Goal: Ask a question

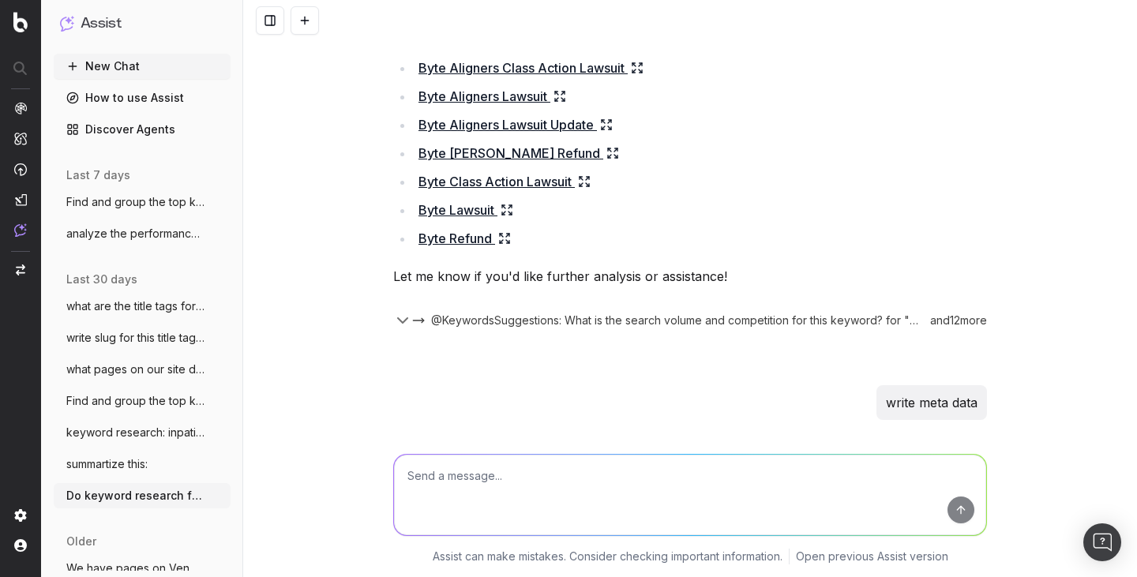
scroll to position [7122, 0]
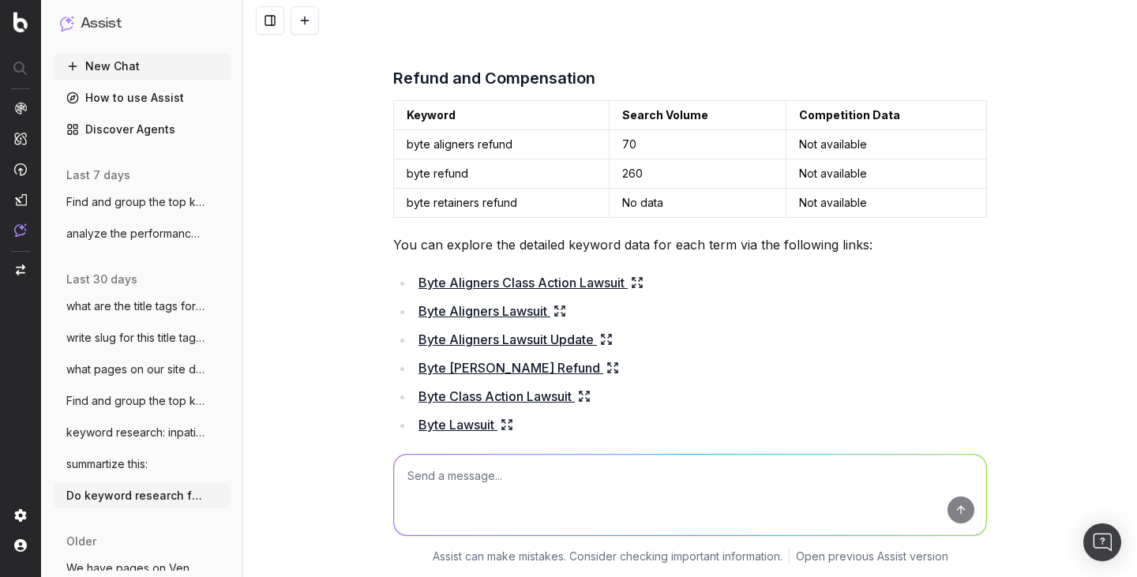
click at [129, 69] on button "New Chat" at bounding box center [142, 66] width 177 height 25
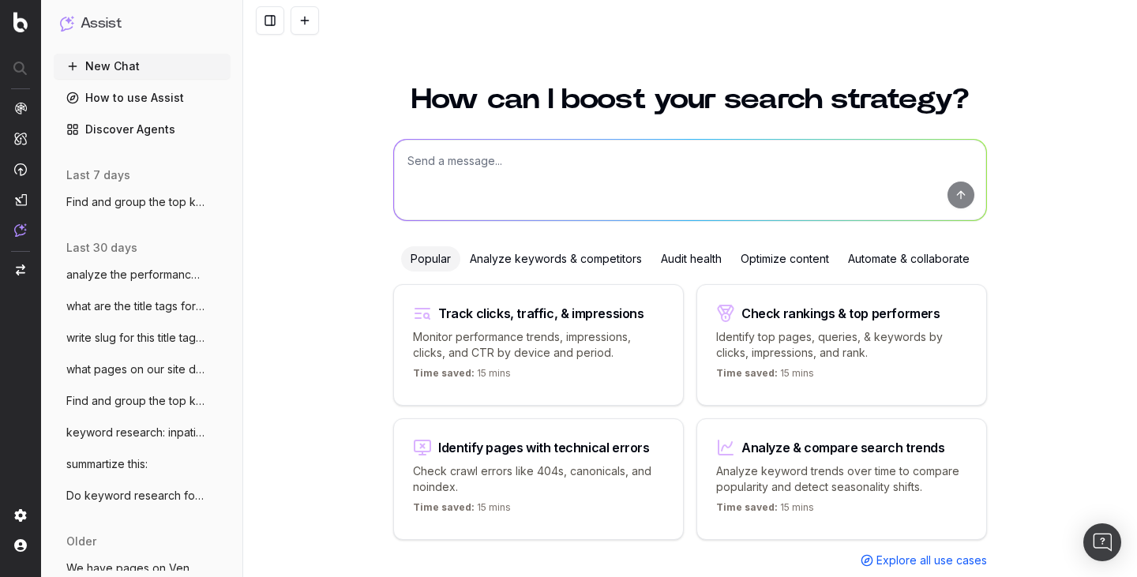
scroll to position [36, 0]
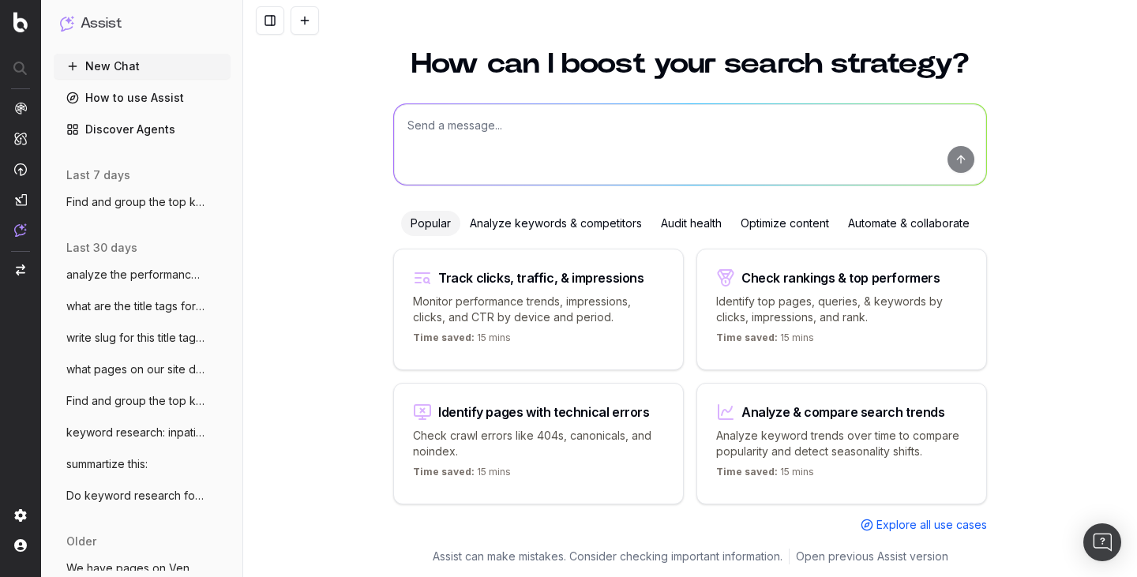
click at [515, 149] on textarea at bounding box center [690, 144] width 592 height 81
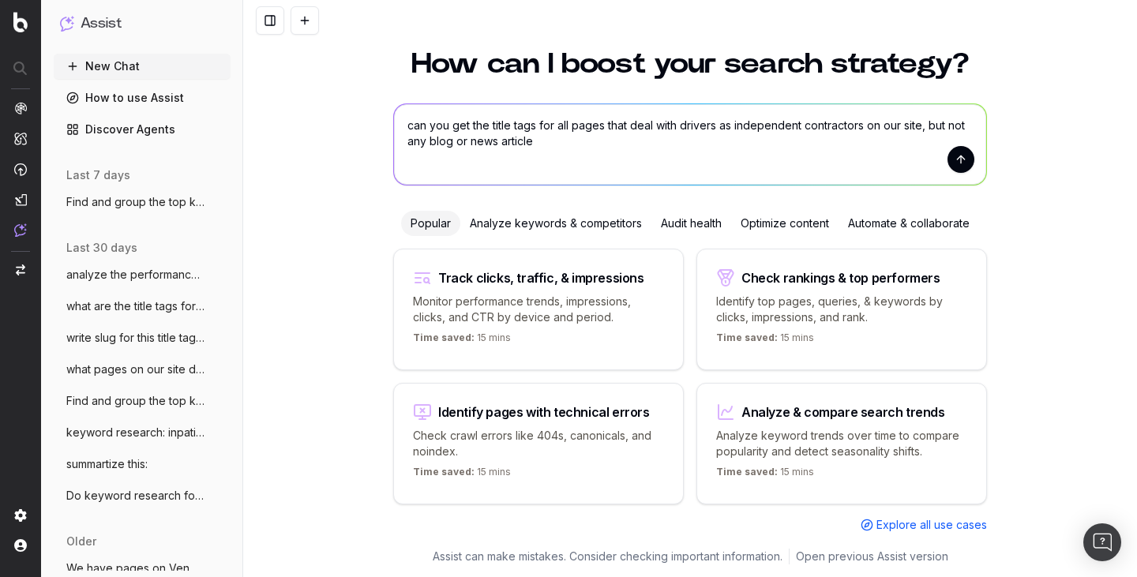
type textarea "can you get the title tags for all pages that deal with drivers as independent …"
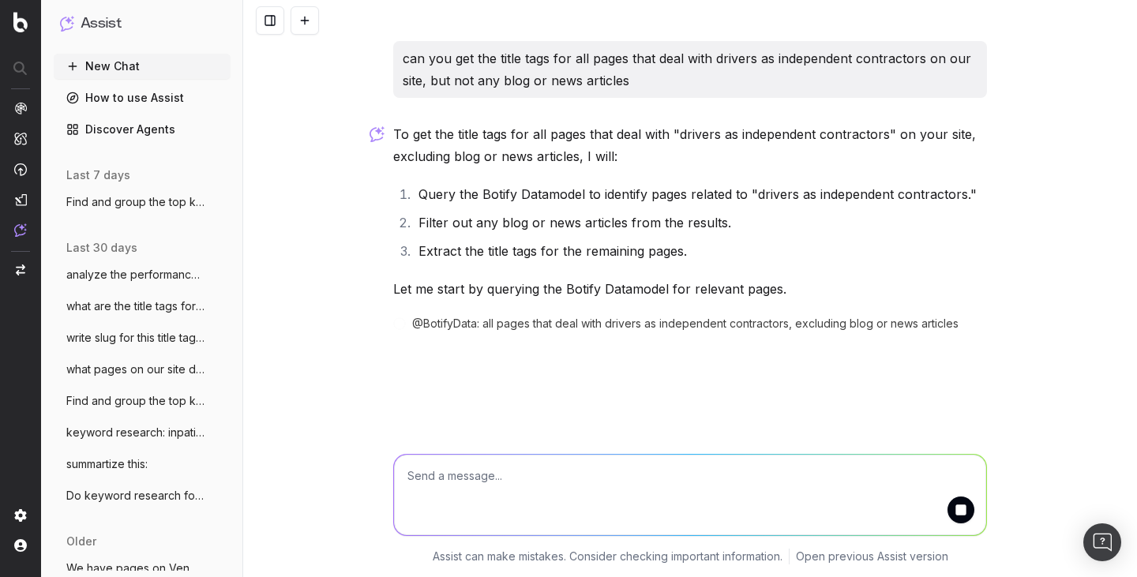
click at [683, 475] on textarea at bounding box center [690, 495] width 592 height 81
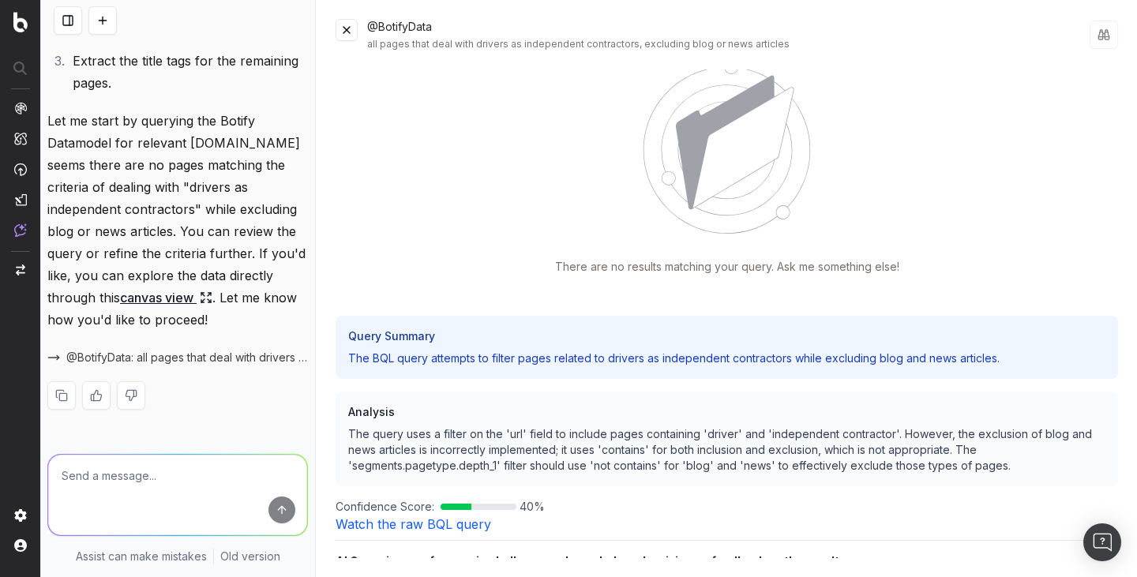
scroll to position [126, 0]
